Goal: Information Seeking & Learning: Learn about a topic

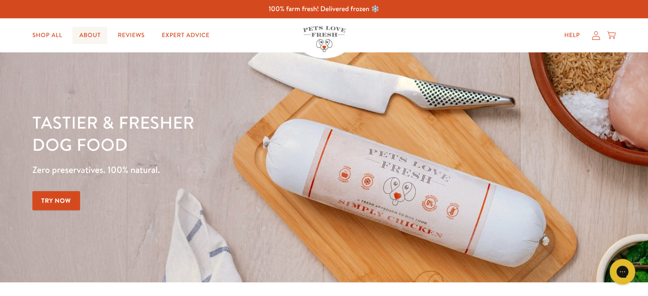
click at [89, 42] on link "About" at bounding box center [89, 35] width 35 height 17
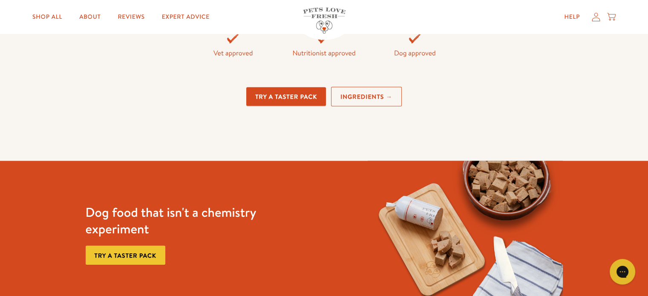
scroll to position [1979, 0]
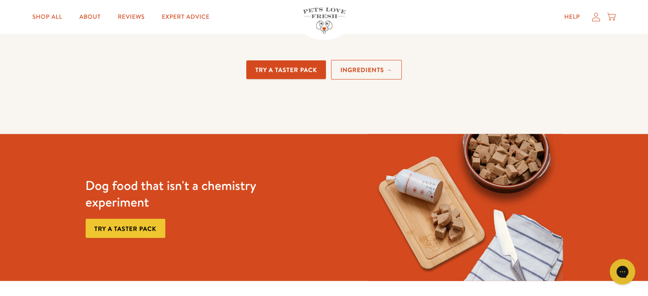
click at [383, 70] on link "Ingredients →" at bounding box center [366, 70] width 71 height 20
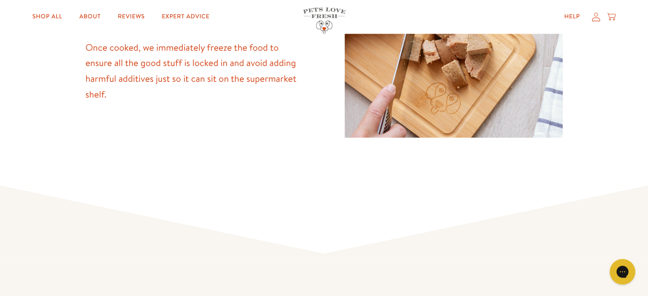
scroll to position [1448, 0]
